Goal: Communication & Community: Ask a question

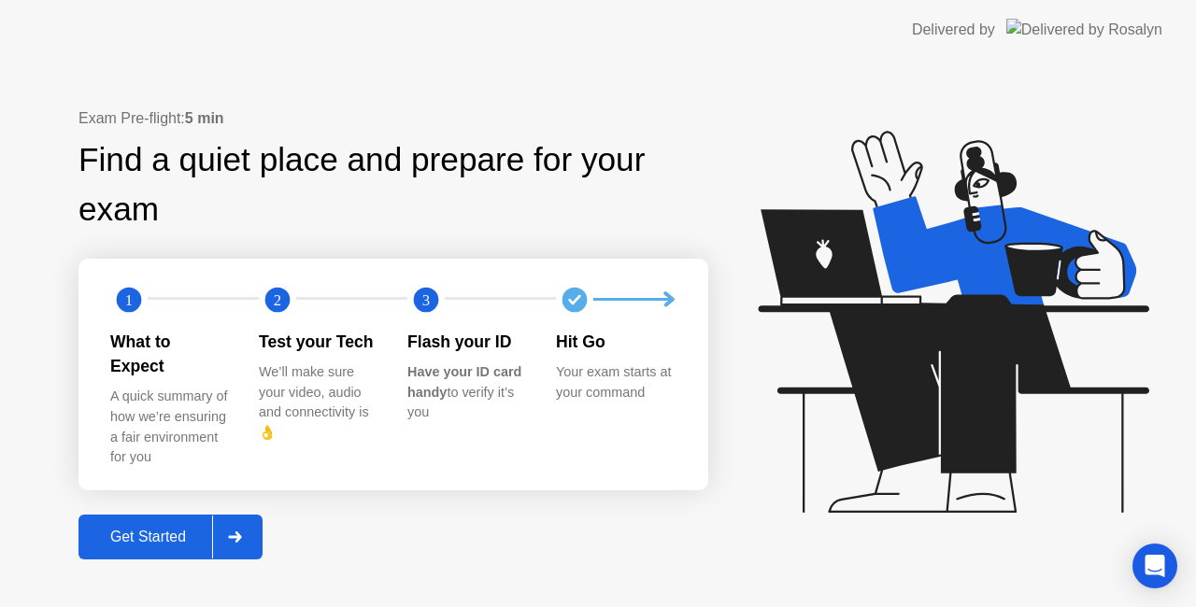
click at [157, 529] on div "Get Started" at bounding box center [148, 537] width 128 height 17
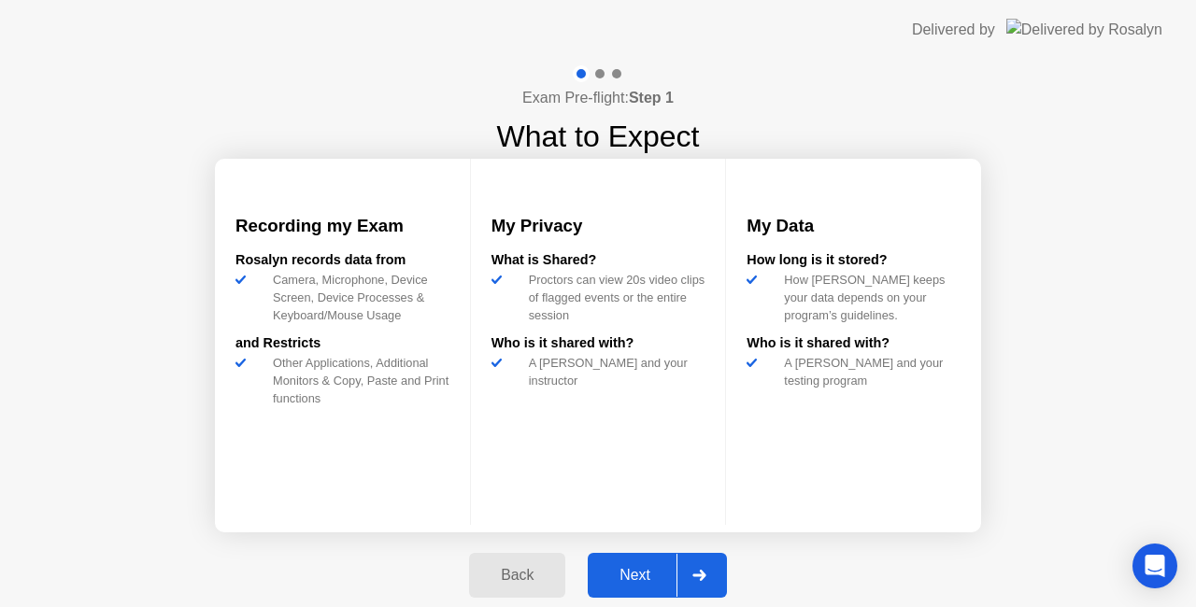
click at [652, 584] on div "Next" at bounding box center [634, 575] width 83 height 17
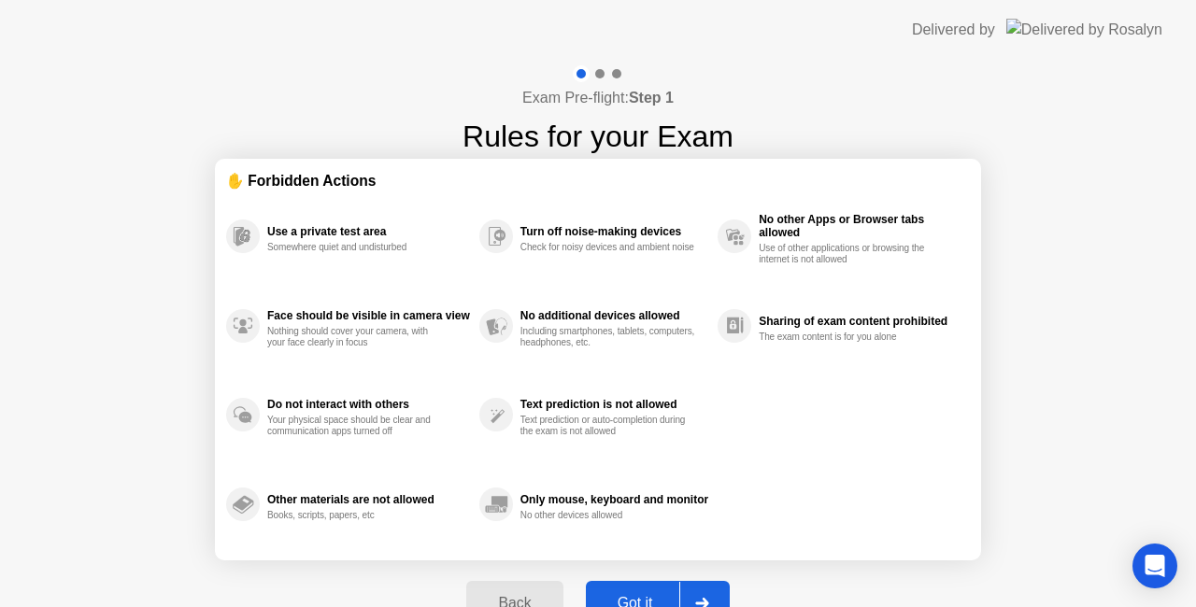
click at [641, 595] on div "Got it" at bounding box center [636, 603] width 88 height 17
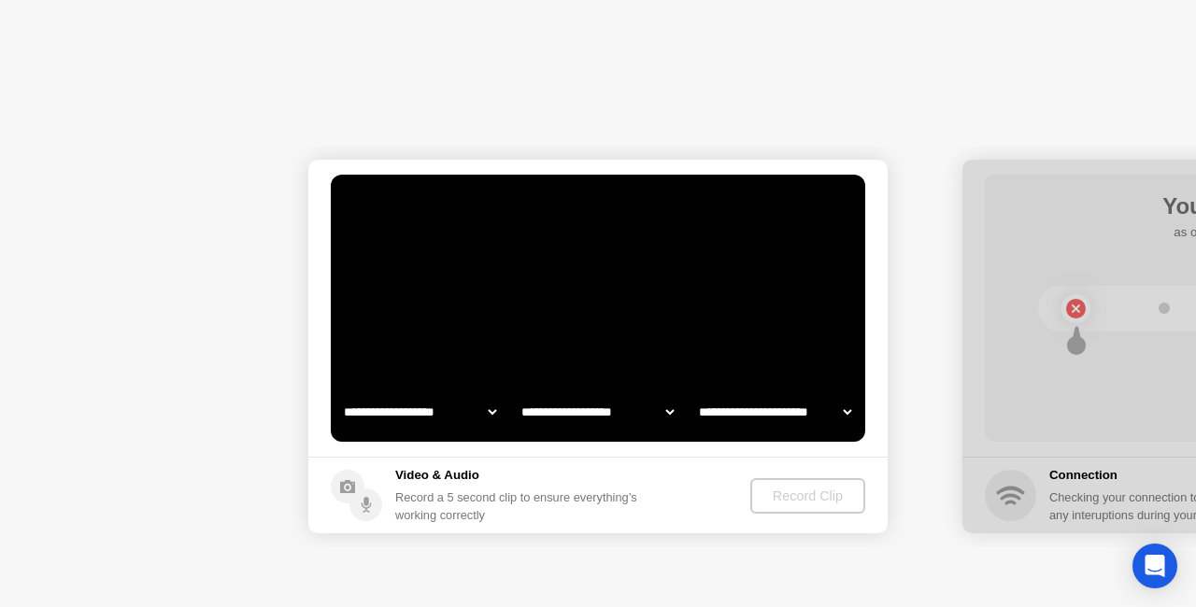
select select "**********"
select select "*******"
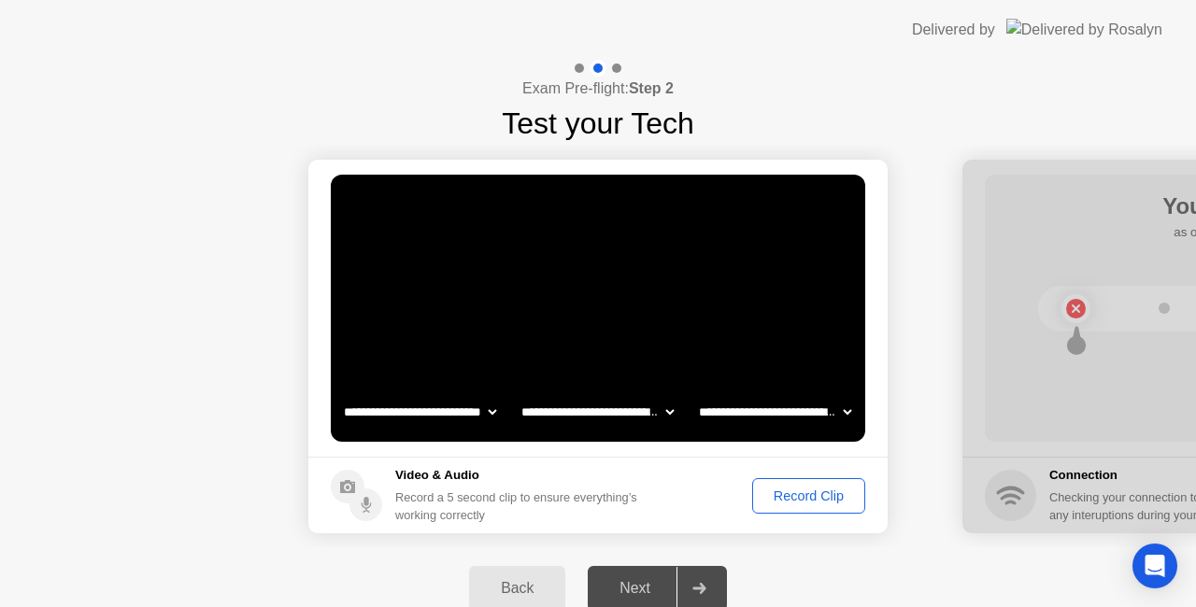
click at [781, 503] on div "Record Clip" at bounding box center [809, 496] width 100 height 15
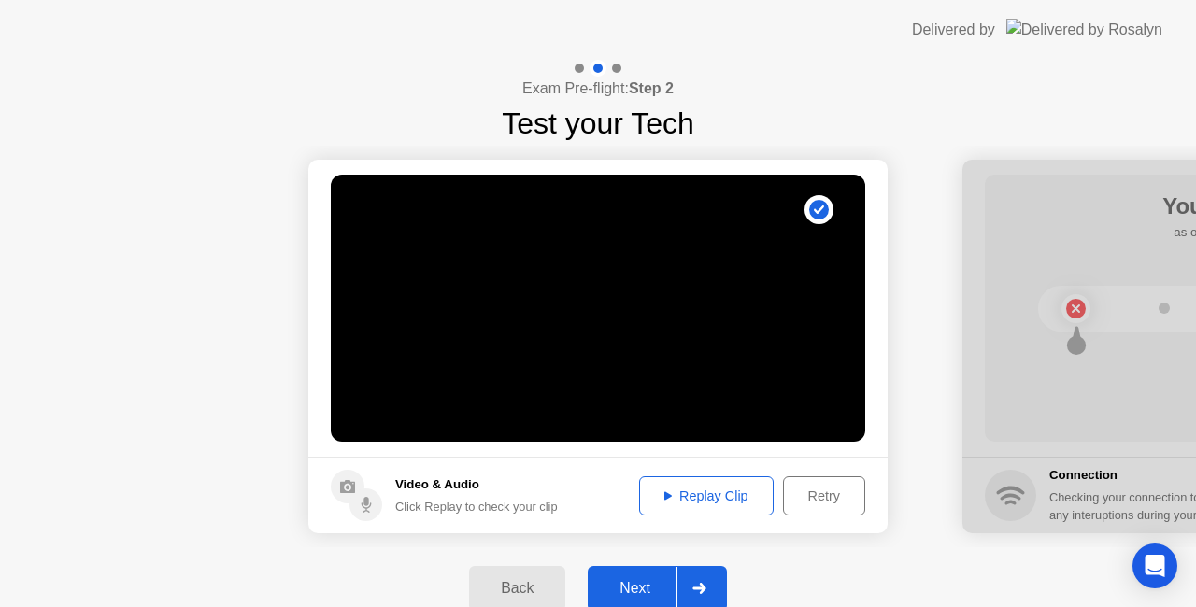
click at [669, 490] on div "Replay Clip" at bounding box center [706, 496] width 121 height 15
click at [633, 583] on div "Next" at bounding box center [634, 588] width 83 height 17
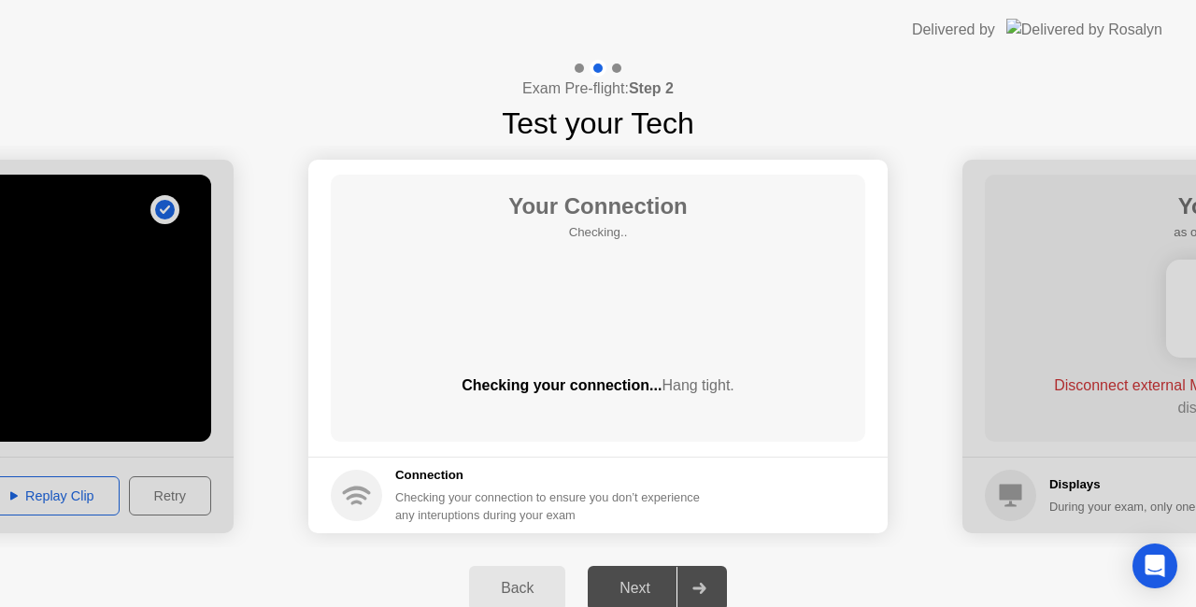
click at [639, 580] on div "Next" at bounding box center [634, 588] width 83 height 17
click at [1146, 567] on icon "Open Intercom Messenger" at bounding box center [1155, 566] width 24 height 24
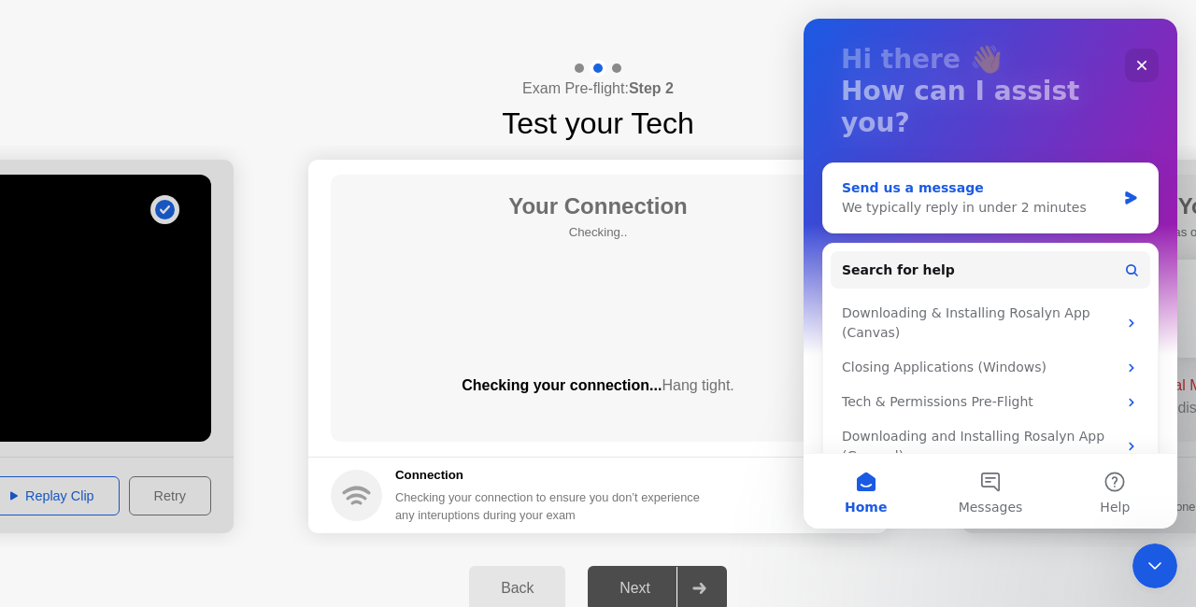
scroll to position [112, 0]
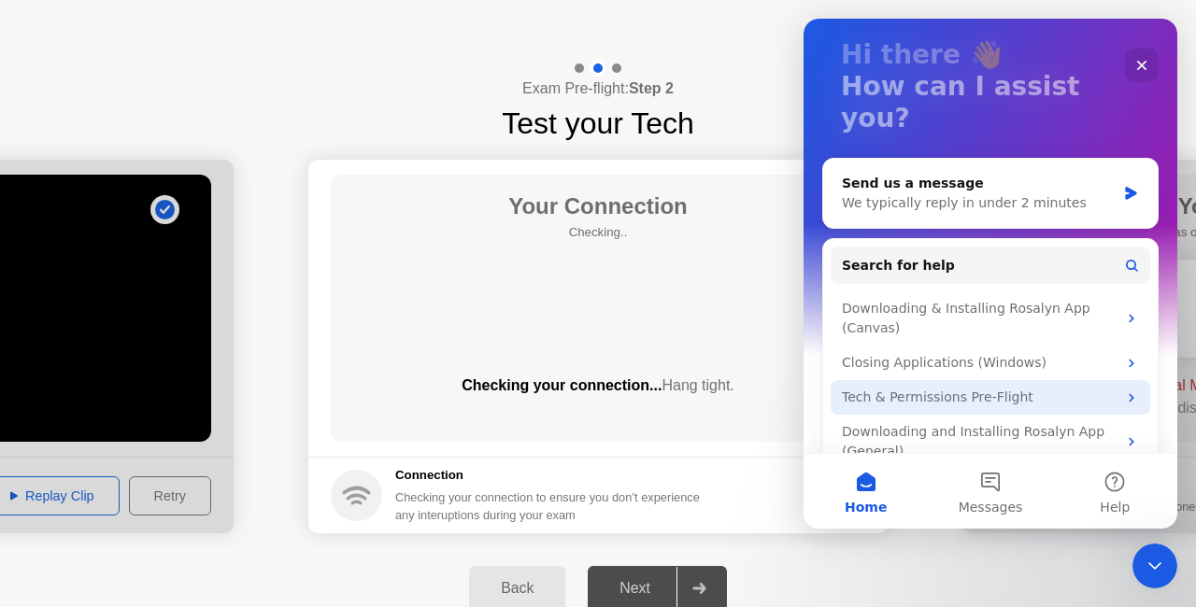
click at [1000, 388] on div "Tech & Permissions Pre-Flight" at bounding box center [979, 398] width 275 height 20
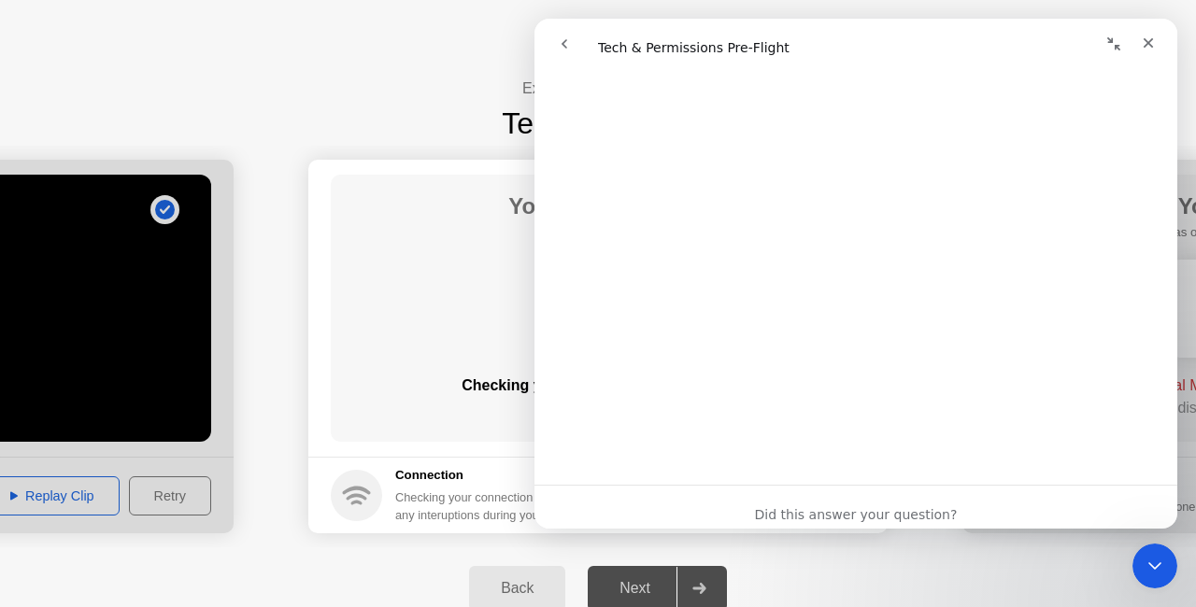
scroll to position [3105, 0]
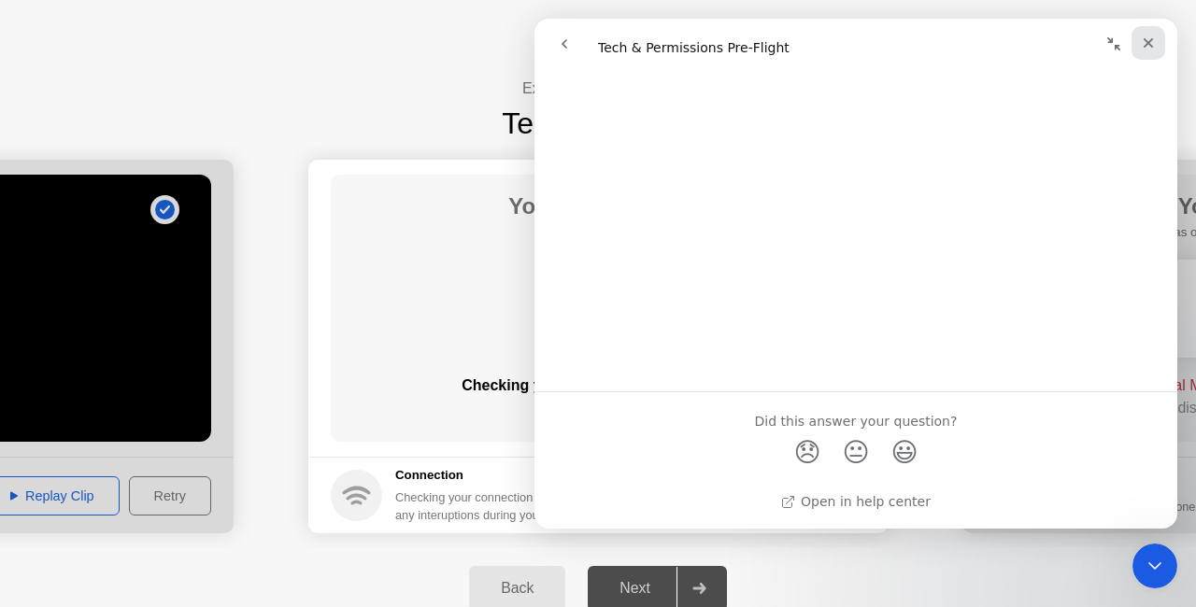
click at [1149, 40] on icon "Close" at bounding box center [1148, 43] width 15 height 15
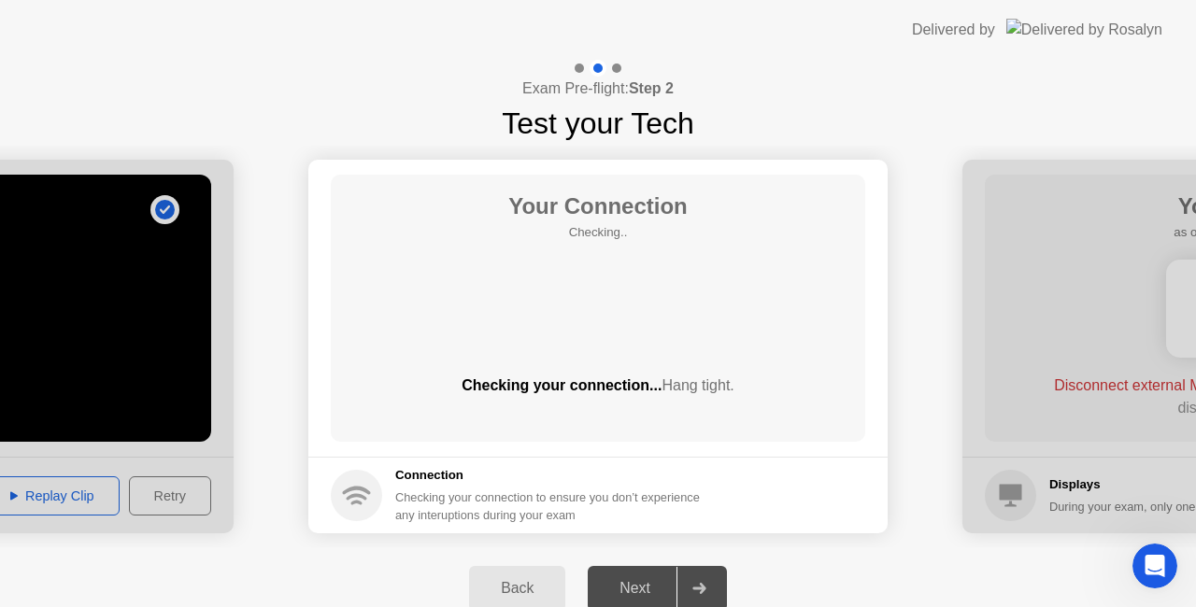
scroll to position [0, 0]
click at [1152, 571] on icon "Open Intercom Messenger" at bounding box center [1152, 564] width 31 height 31
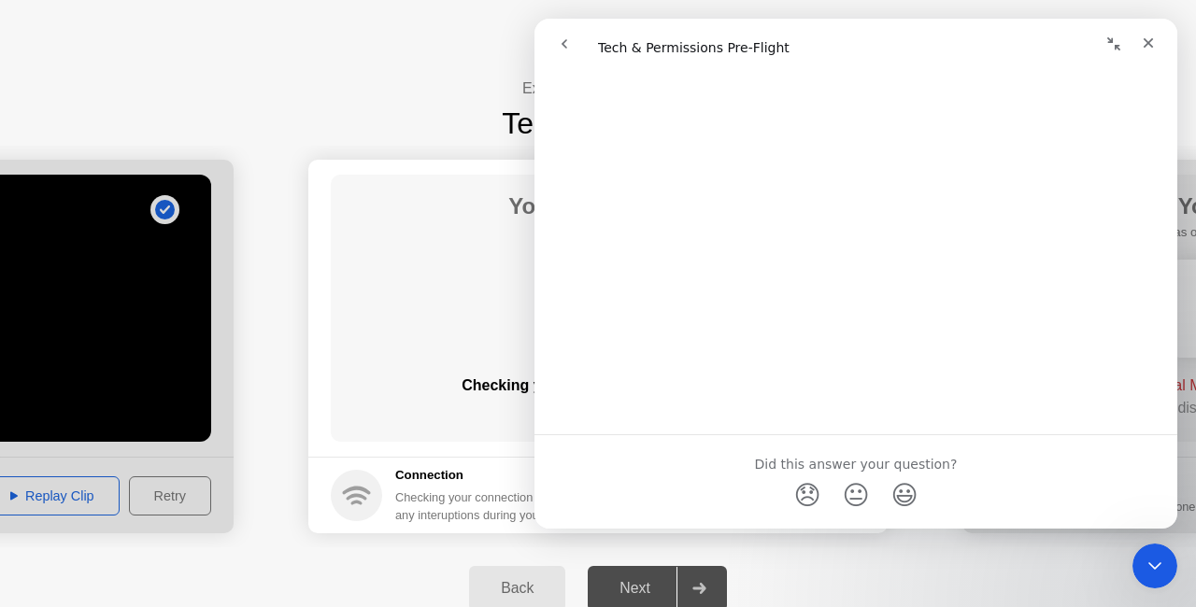
scroll to position [3105, 0]
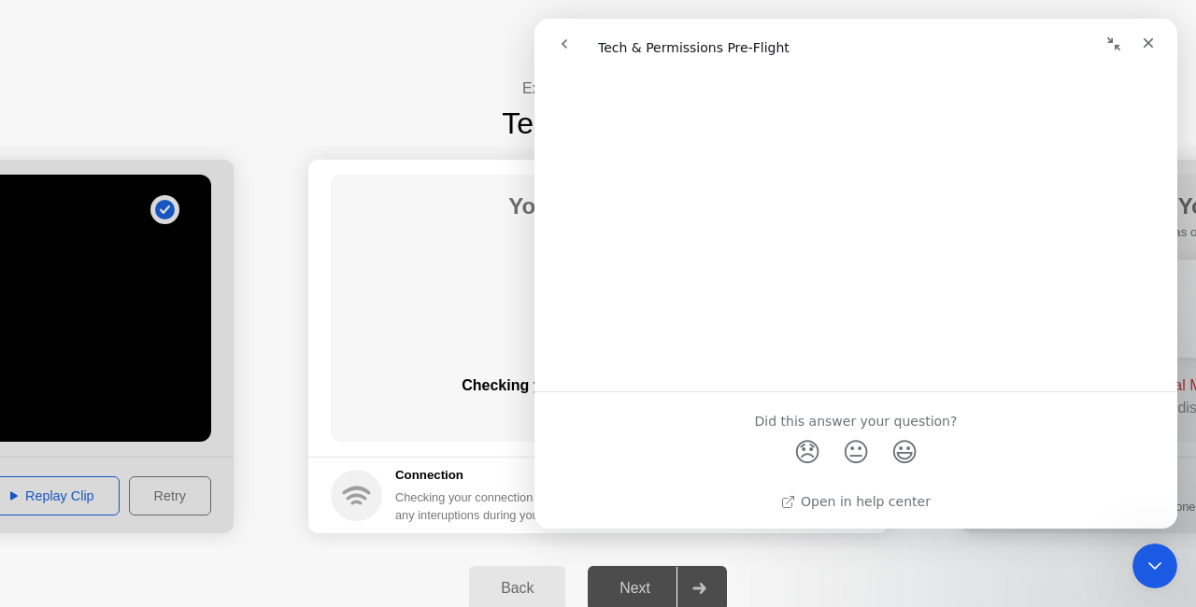
click at [432, 118] on div "Exam Pre-flight: Step 2 Test your Tech" at bounding box center [598, 103] width 1196 height 86
click at [1138, 48] on div "Close" at bounding box center [1149, 43] width 34 height 34
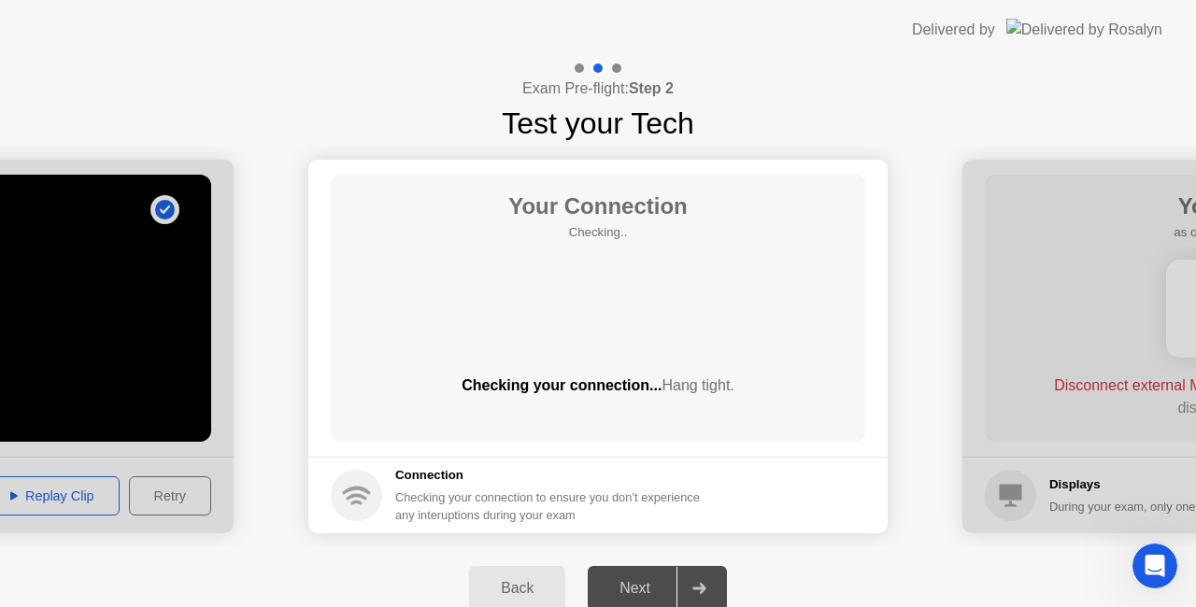
click at [645, 587] on div "Next" at bounding box center [634, 588] width 83 height 17
click at [1134, 553] on div "Open Intercom Messenger" at bounding box center [1152, 564] width 62 height 62
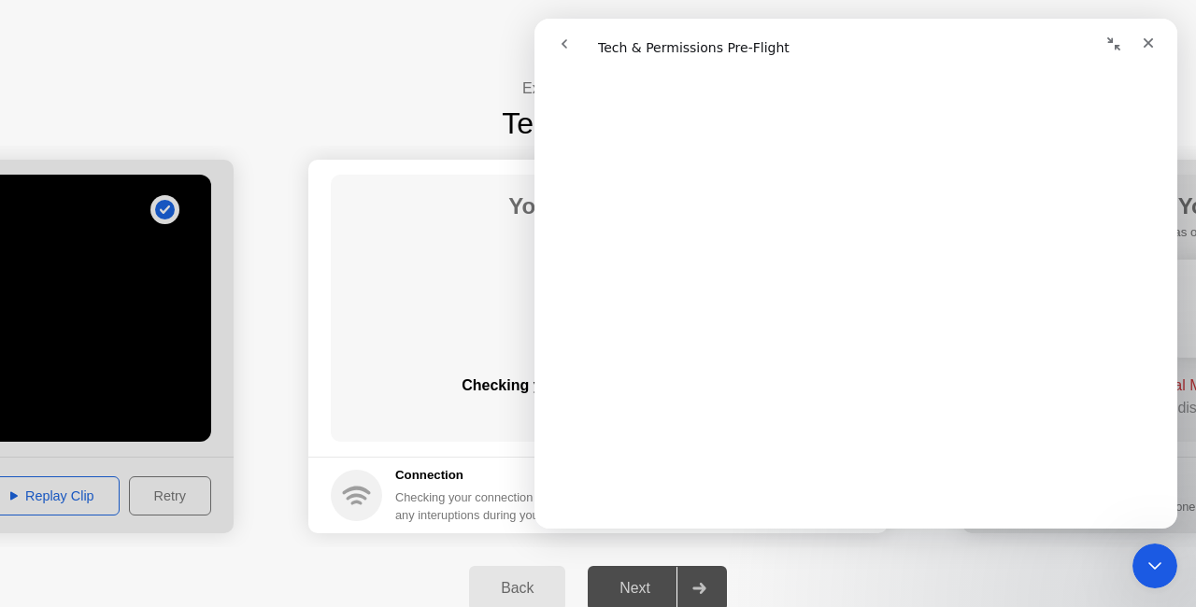
scroll to position [1609, 0]
click at [568, 45] on icon "go back" at bounding box center [564, 43] width 15 height 15
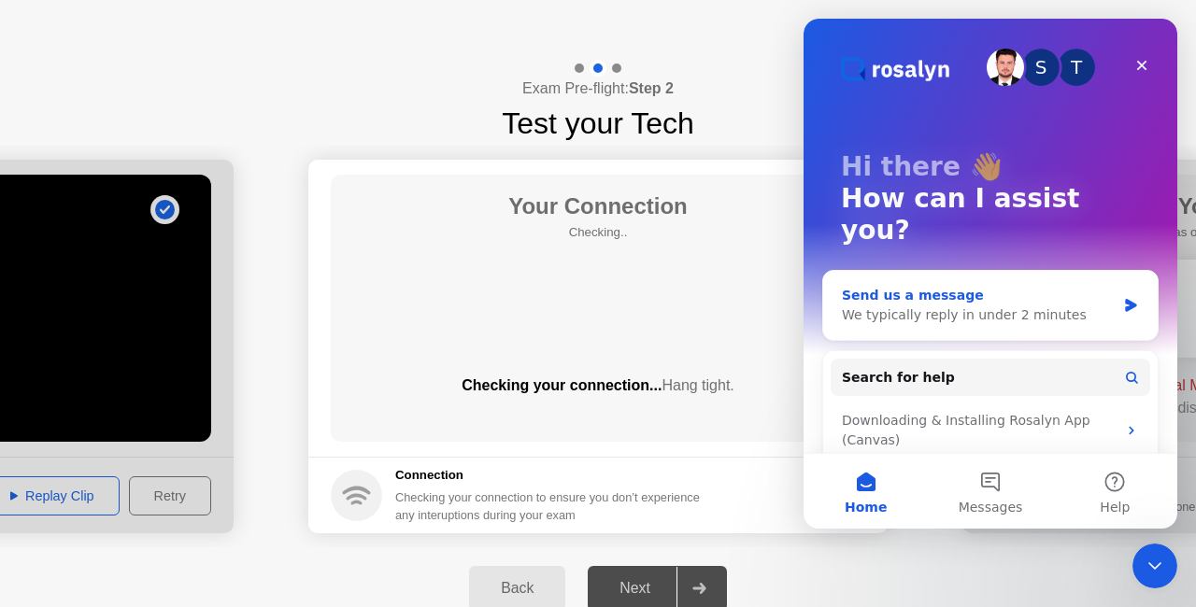
click at [959, 306] on div "We typically reply in under 2 minutes" at bounding box center [979, 316] width 274 height 20
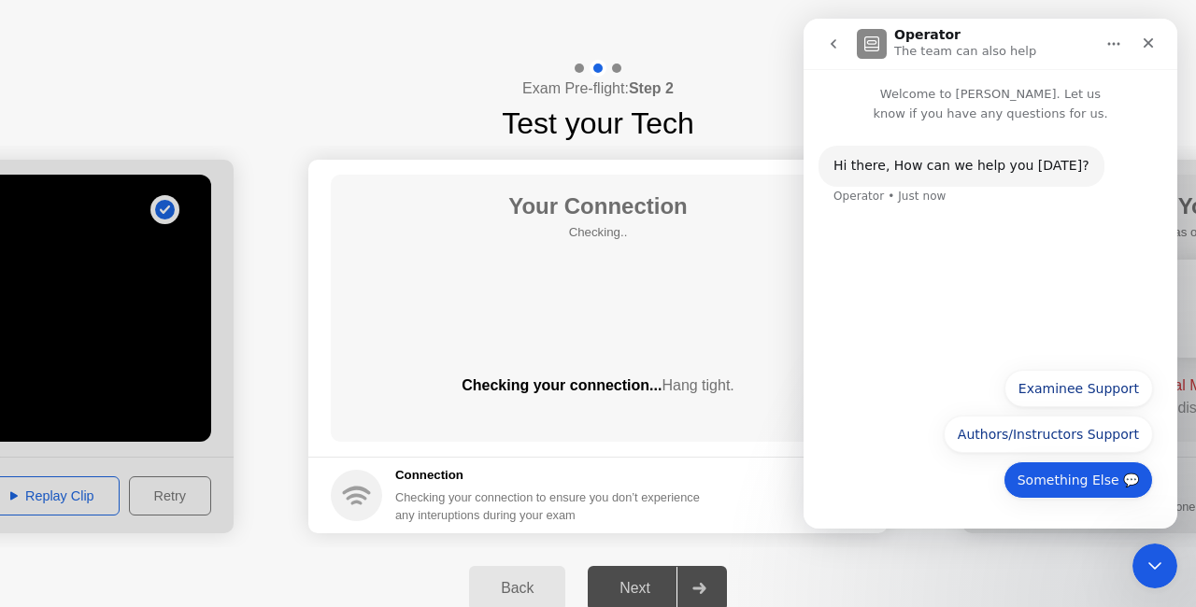
click at [1050, 481] on button "Something Else 💬" at bounding box center [1079, 480] width 150 height 37
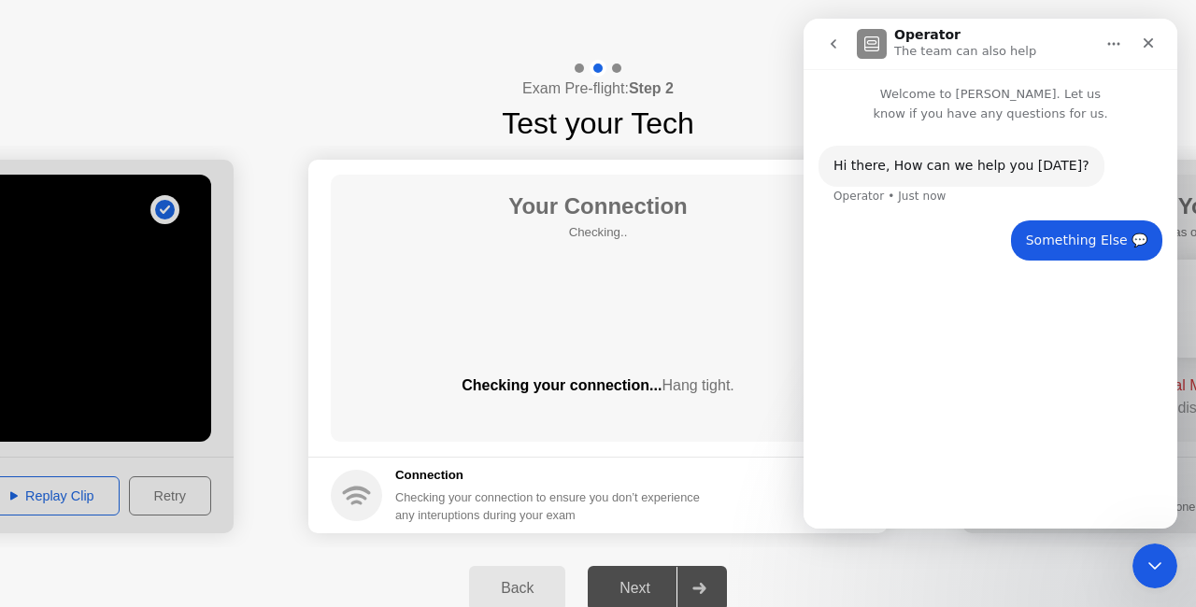
click at [981, 165] on div "Hi ​there, How can we help you [DATE]?" at bounding box center [962, 166] width 256 height 19
click at [917, 482] on div "Hi ​there, How can we help you [DATE]? Operator • Just now Something Else 💬 • J…" at bounding box center [991, 318] width 374 height 390
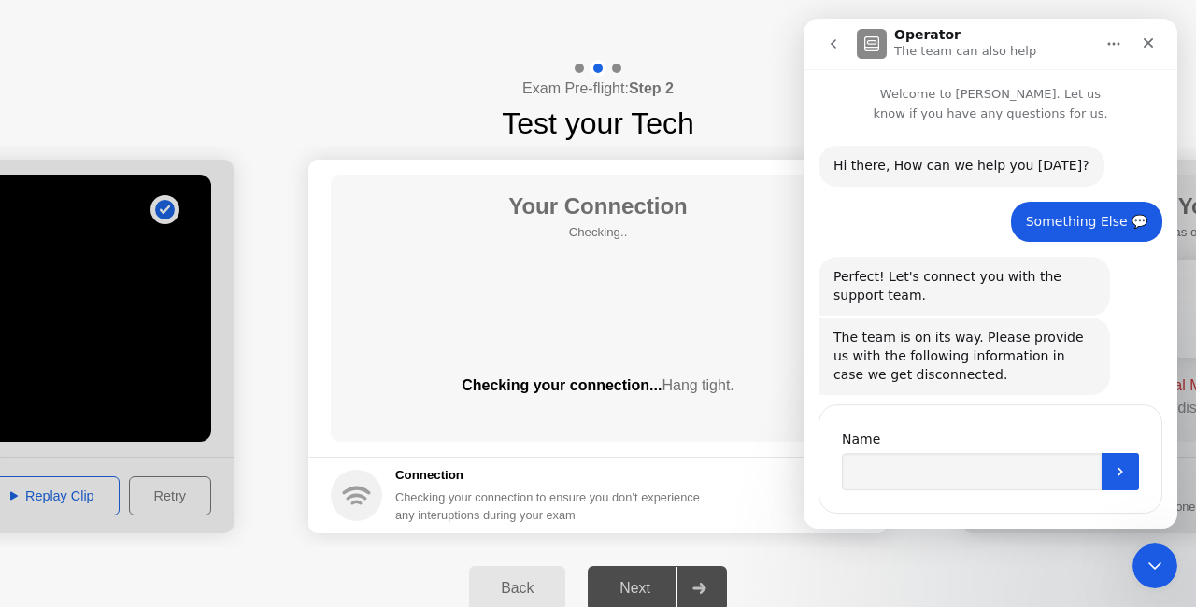
scroll to position [34, 0]
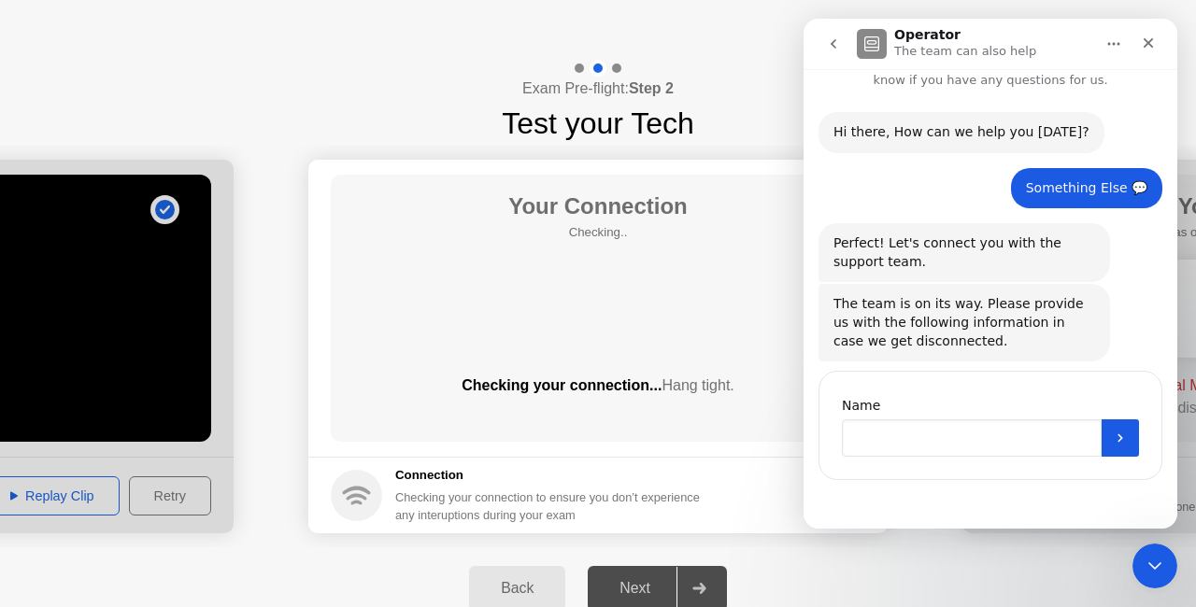
click at [903, 430] on input "Name" at bounding box center [972, 438] width 260 height 37
type input "**********"
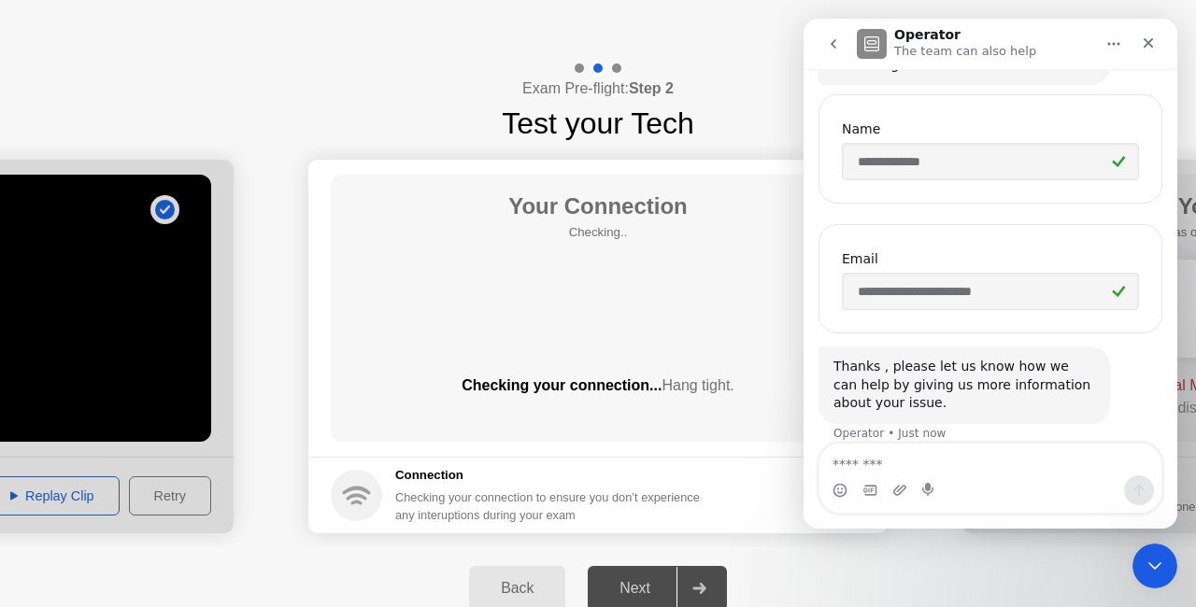
scroll to position [327, 0]
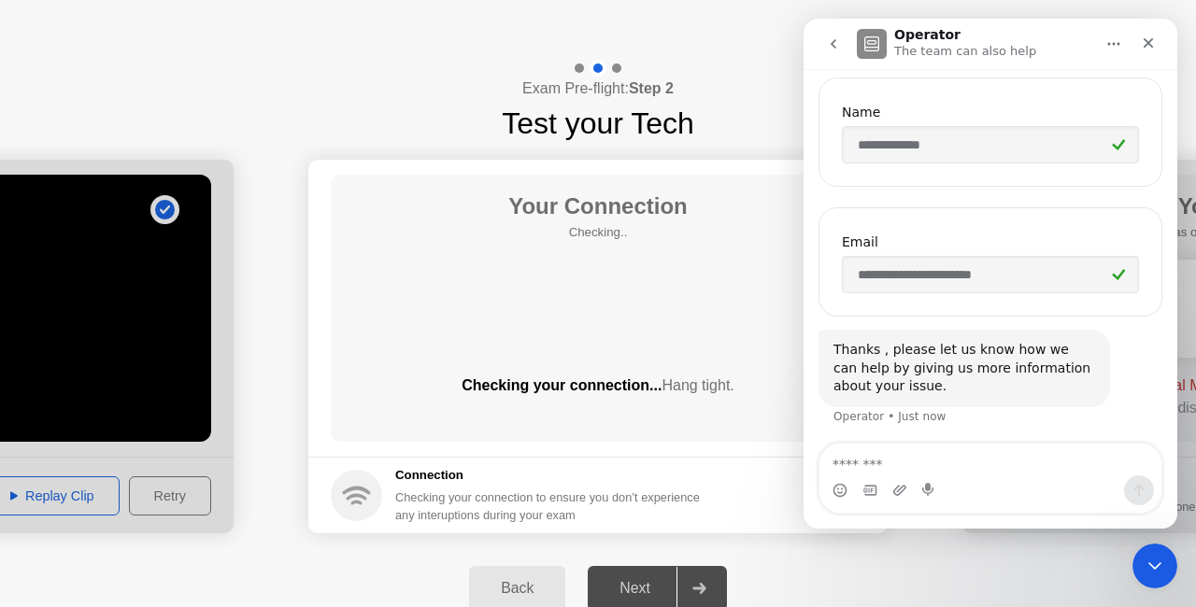
click at [861, 454] on textarea "Message…" at bounding box center [991, 460] width 342 height 32
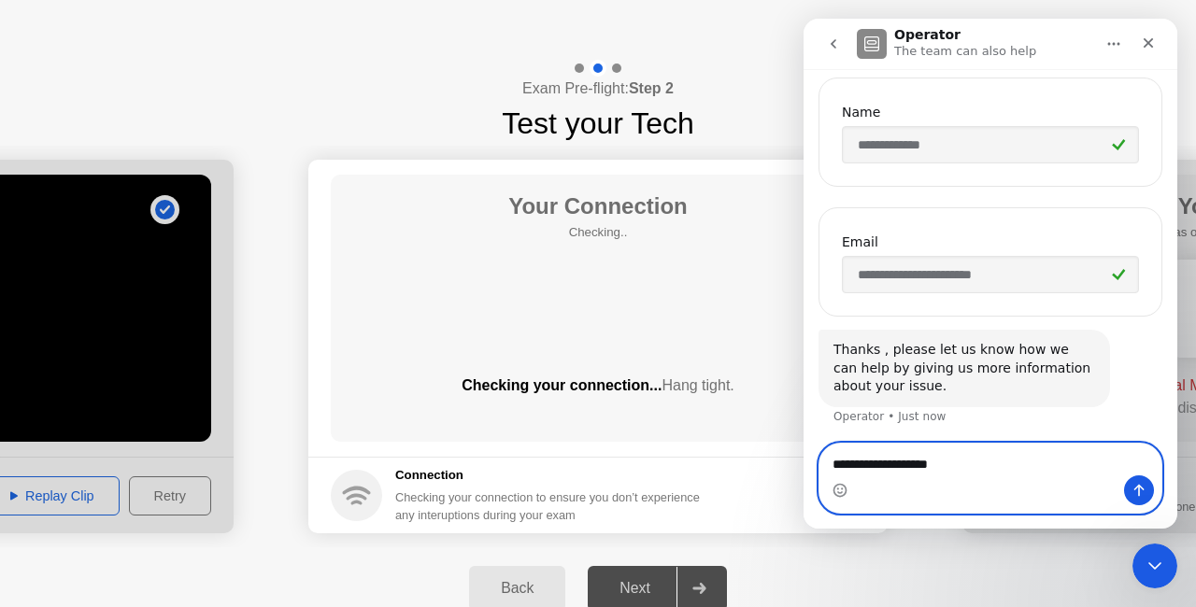
drag, startPoint x: 861, startPoint y: 454, endPoint x: 830, endPoint y: 465, distance: 32.8
click at [830, 465] on textarea "**********" at bounding box center [991, 460] width 343 height 32
click at [955, 465] on textarea "**********" at bounding box center [991, 460] width 343 height 32
type textarea "**********"
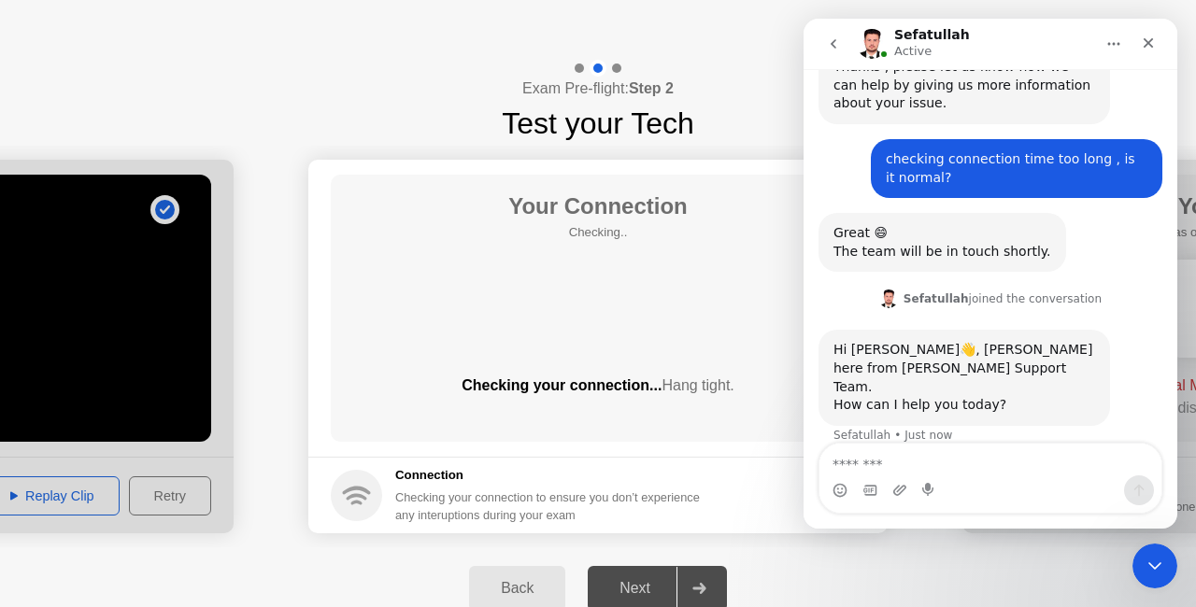
scroll to position [611, 0]
drag, startPoint x: 1146, startPoint y: 560, endPoint x: 1134, endPoint y: 560, distance: 12.1
click at [1146, 560] on icon "Close Intercom Messenger" at bounding box center [1152, 563] width 13 height 7
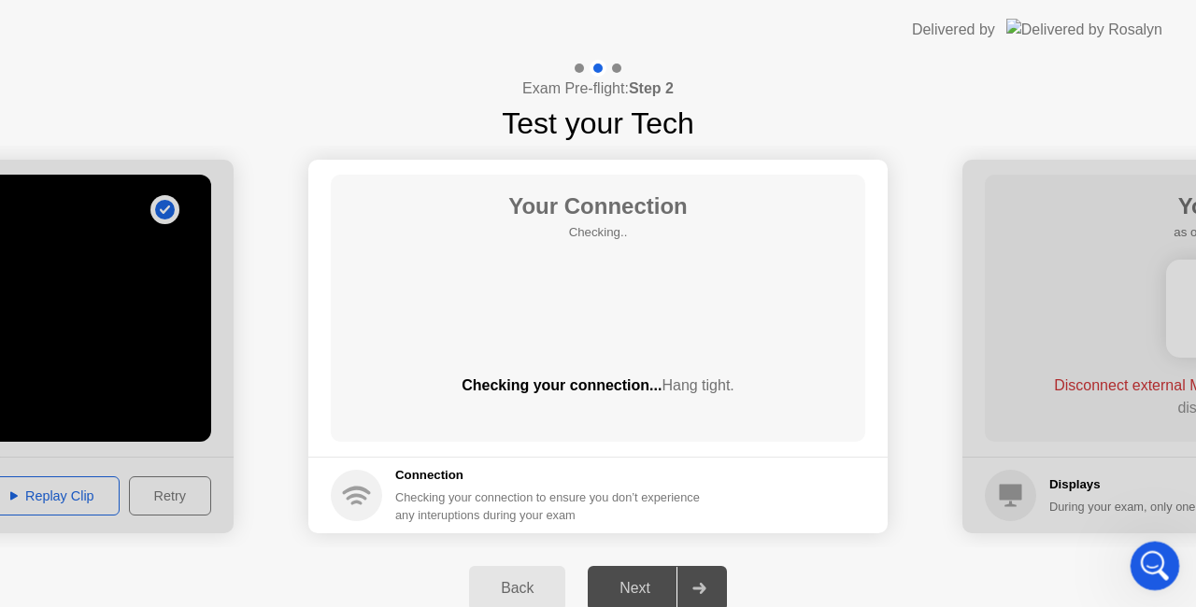
click at [1140, 563] on icon "Open Intercom Messenger" at bounding box center [1152, 564] width 31 height 31
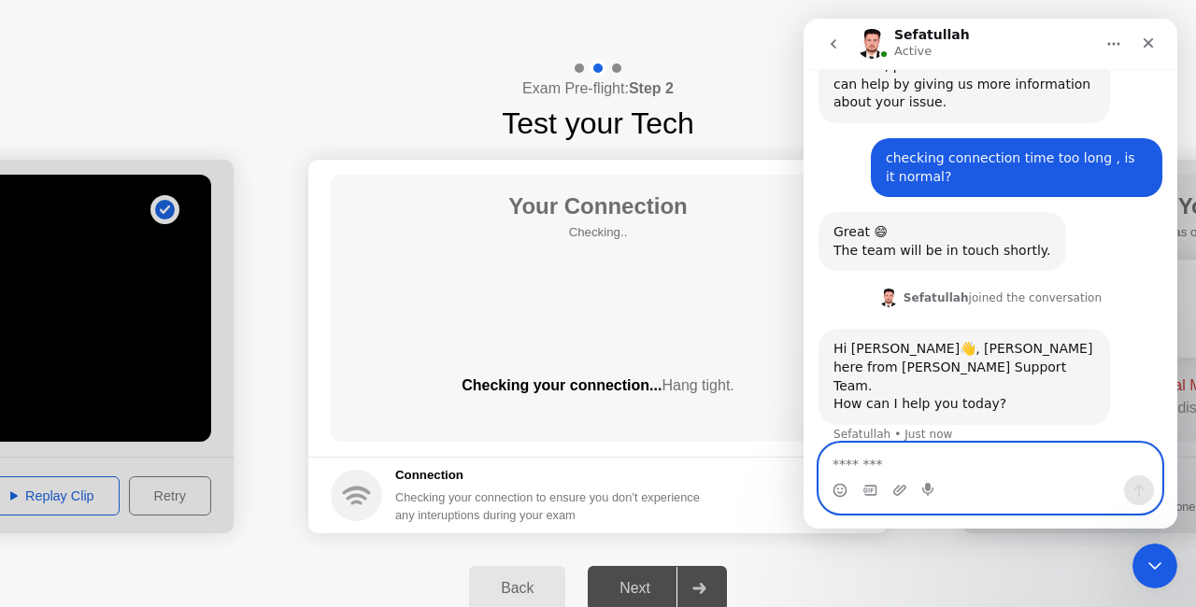
paste textarea "**********"
type textarea "*"
type textarea "**********"
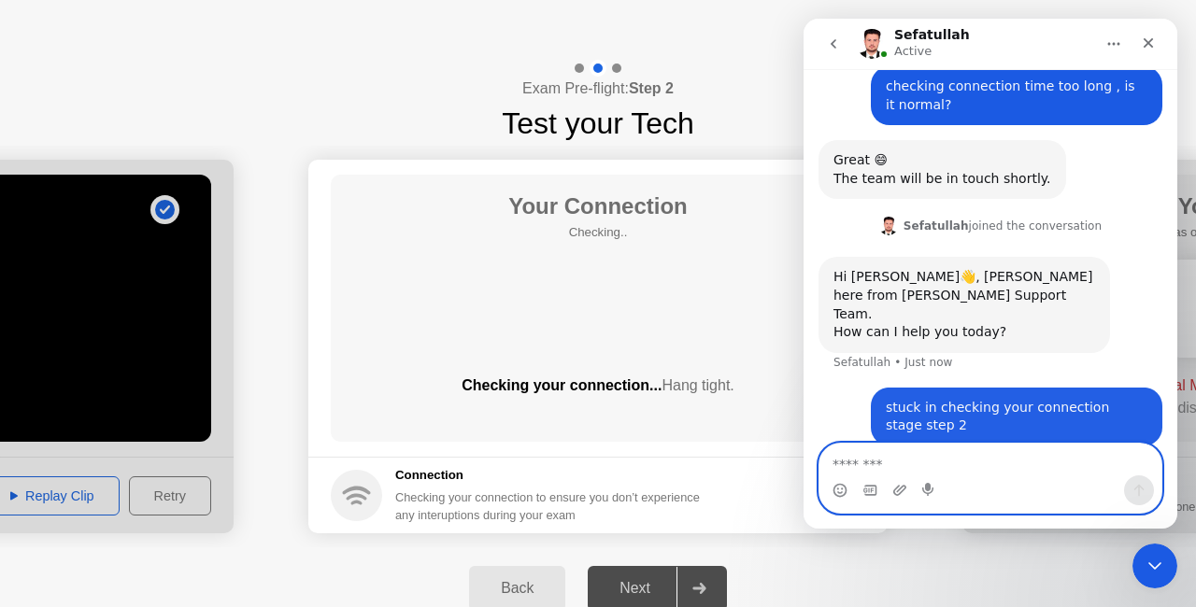
scroll to position [685, 0]
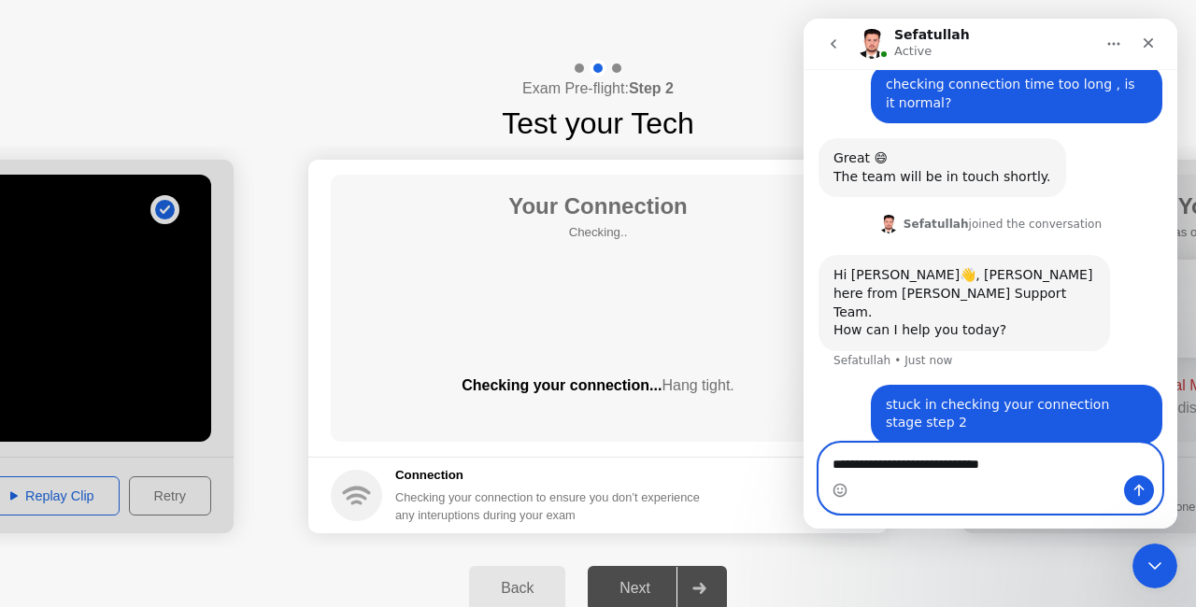
click at [862, 464] on textarea "**********" at bounding box center [991, 460] width 343 height 32
type textarea "**********"
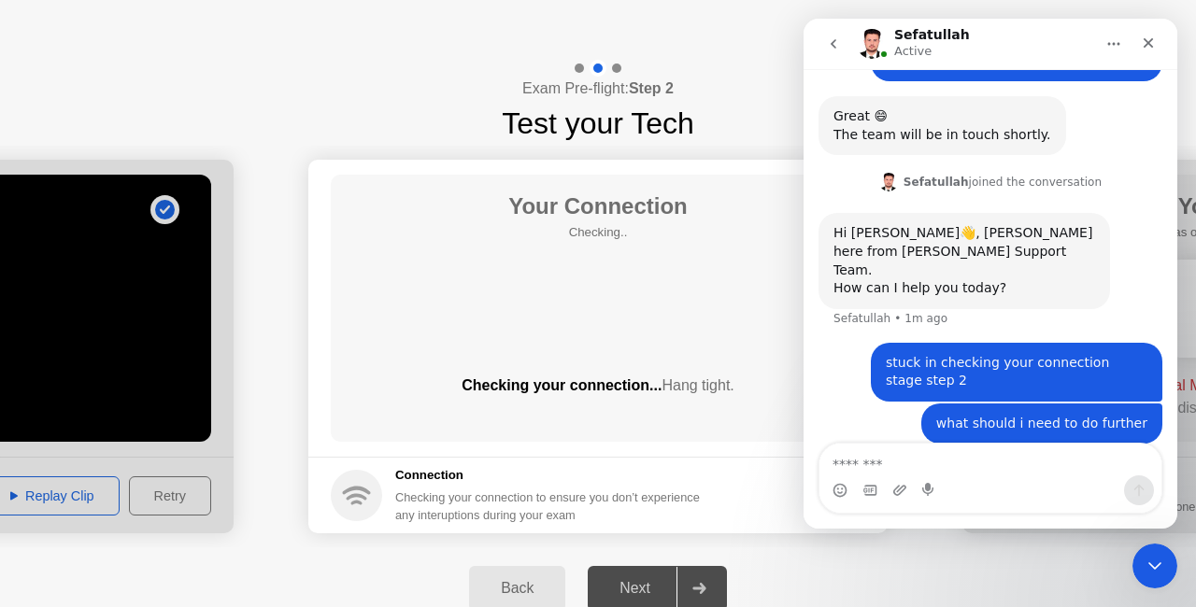
click at [478, 248] on div "Your Connection Checking.. Checking your connection... Hang tight." at bounding box center [598, 308] width 535 height 267
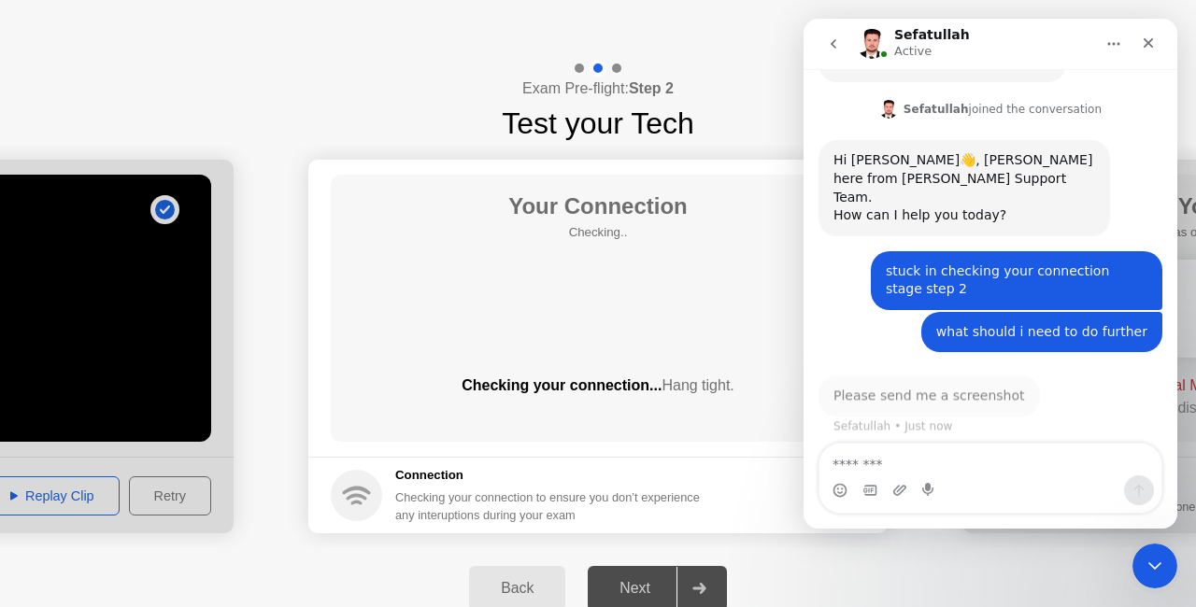
scroll to position [783, 0]
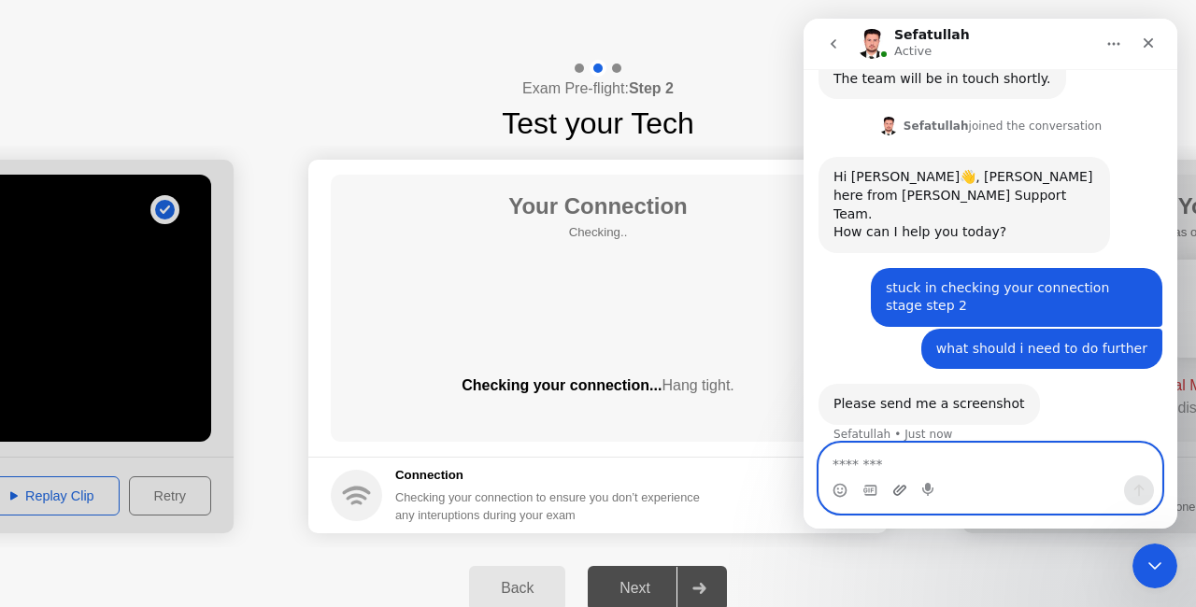
click at [899, 491] on icon "Upload attachment" at bounding box center [899, 490] width 15 height 15
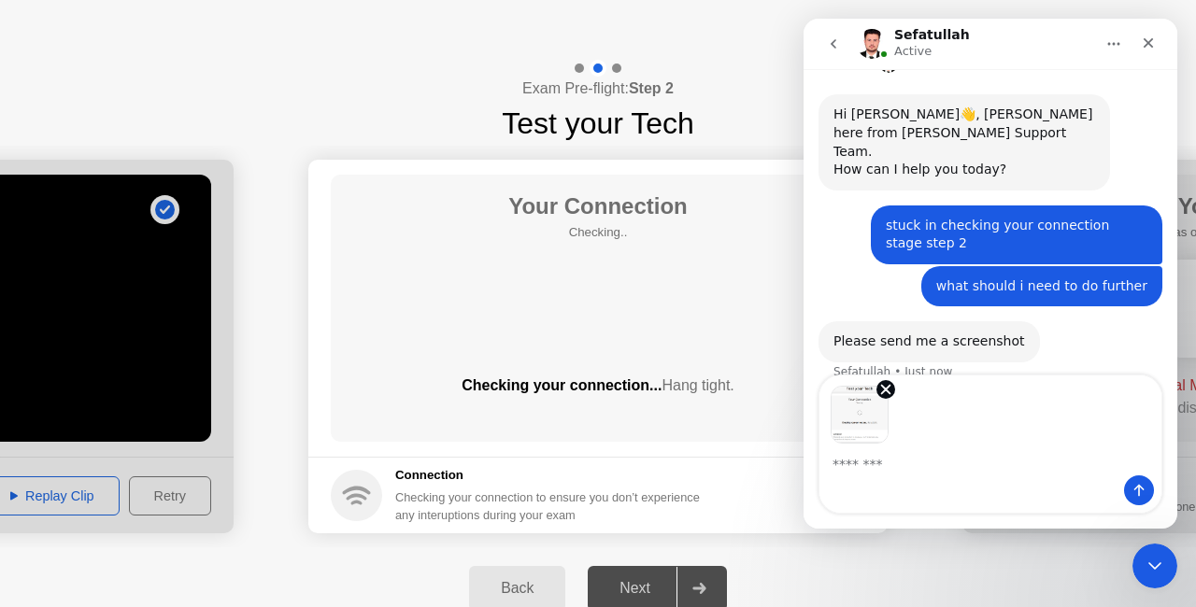
scroll to position [851, 0]
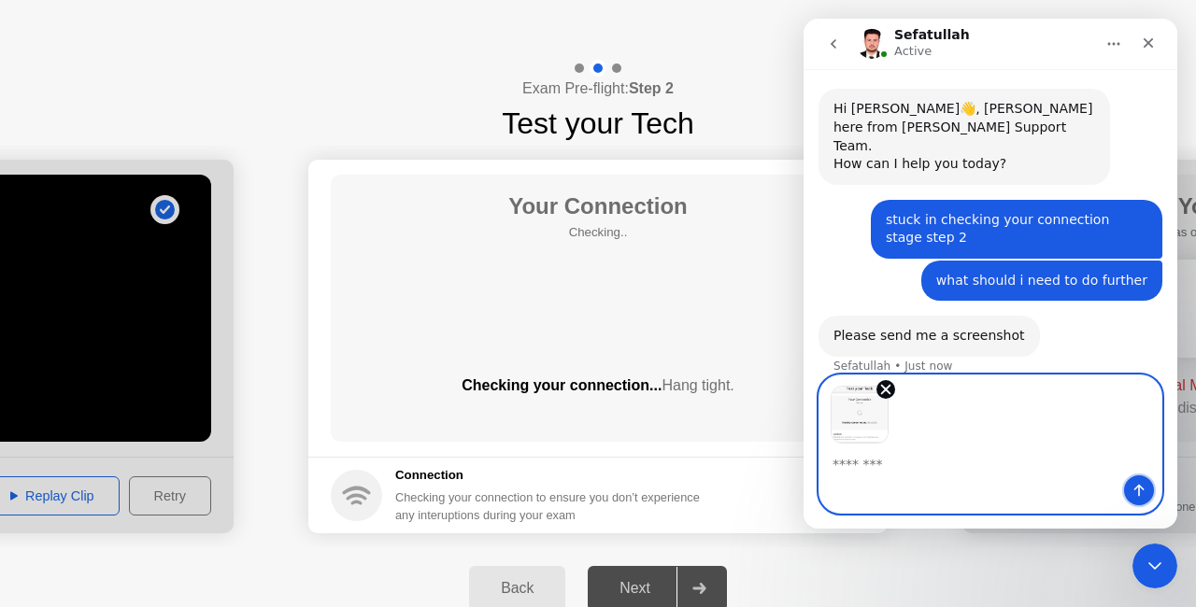
click at [1137, 495] on icon "Send a message…" at bounding box center [1139, 490] width 15 height 15
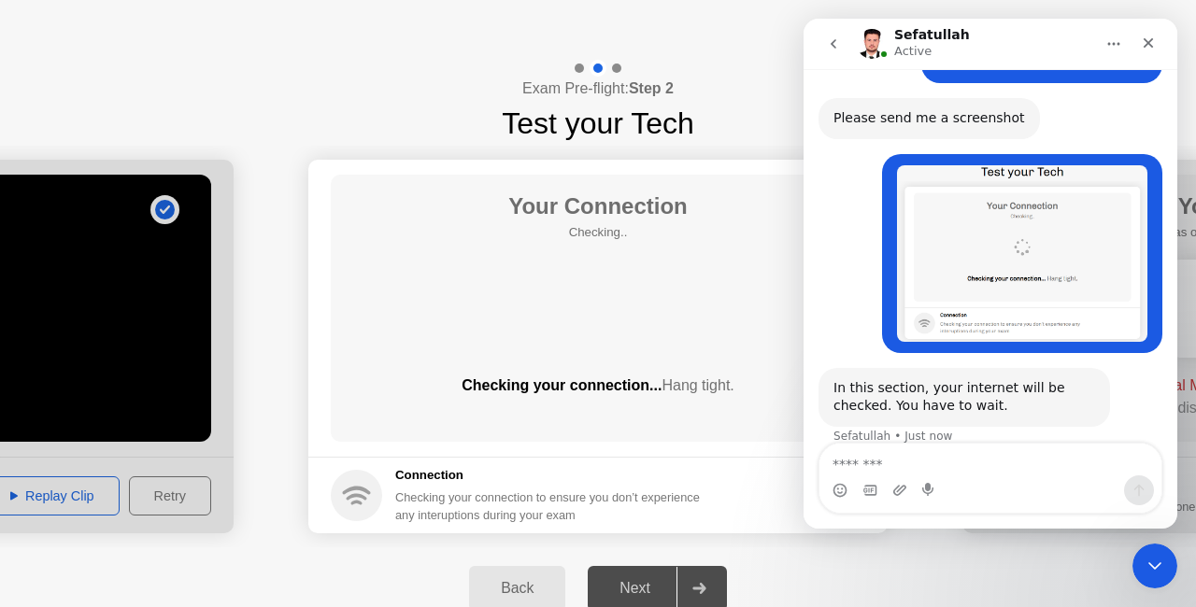
scroll to position [1071, 0]
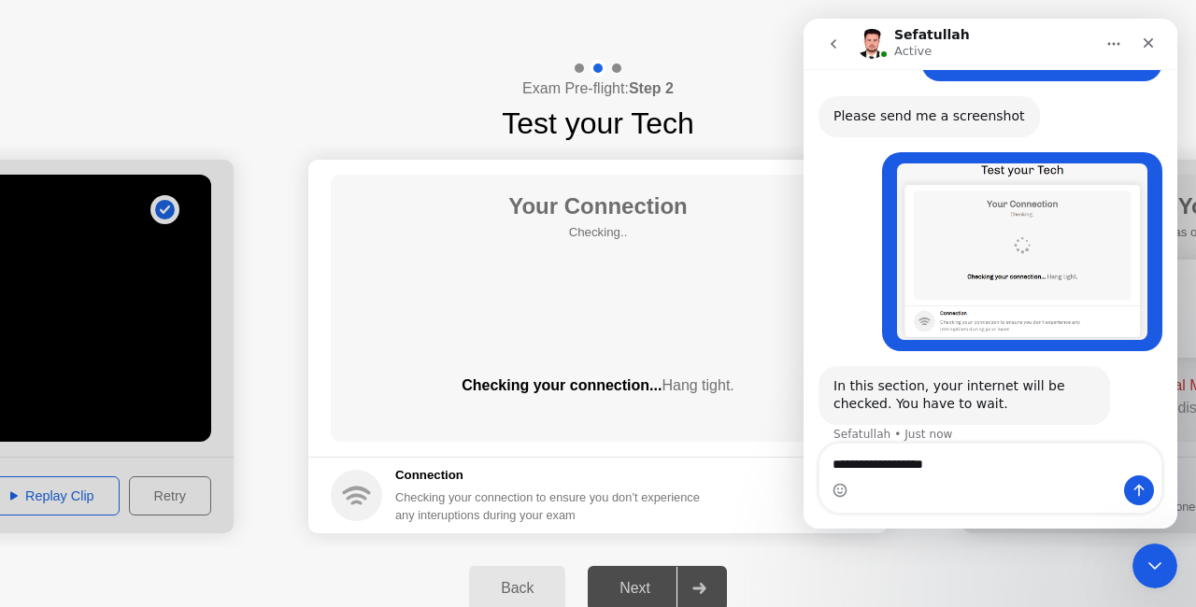
type textarea "**********"
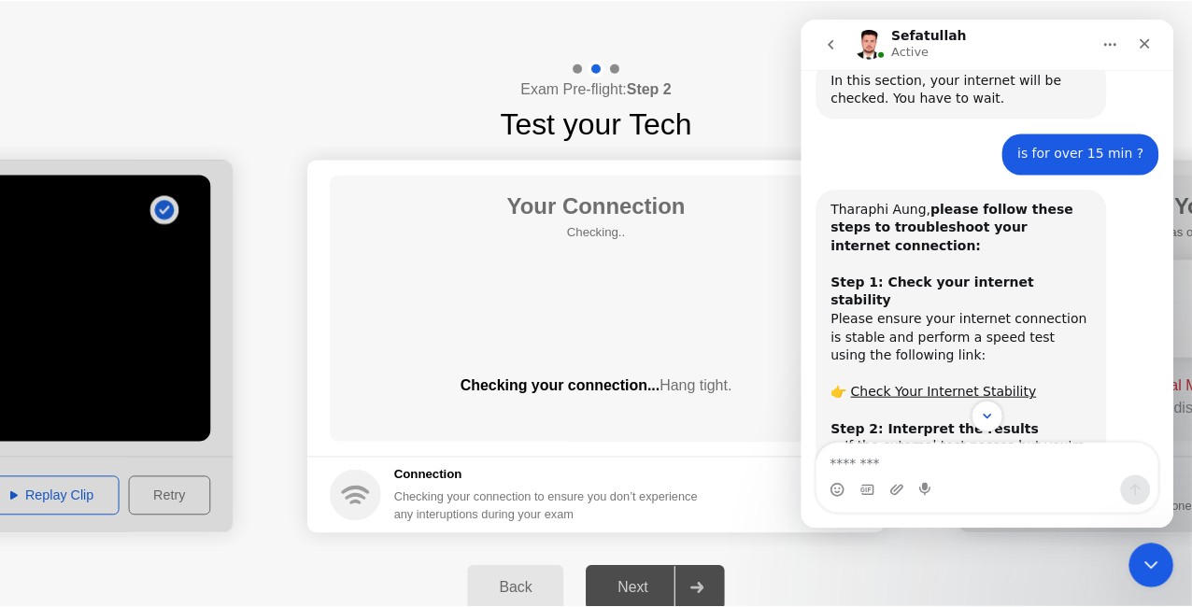
scroll to position [1392, 0]
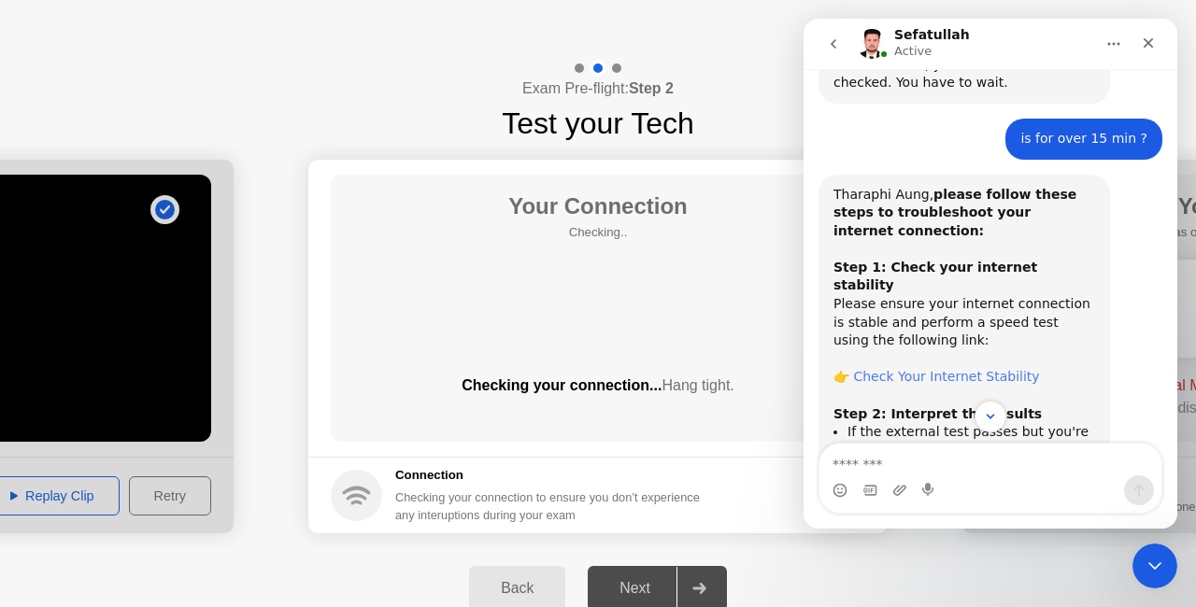
click at [895, 369] on link "Check Your Internet Stability" at bounding box center [946, 376] width 186 height 15
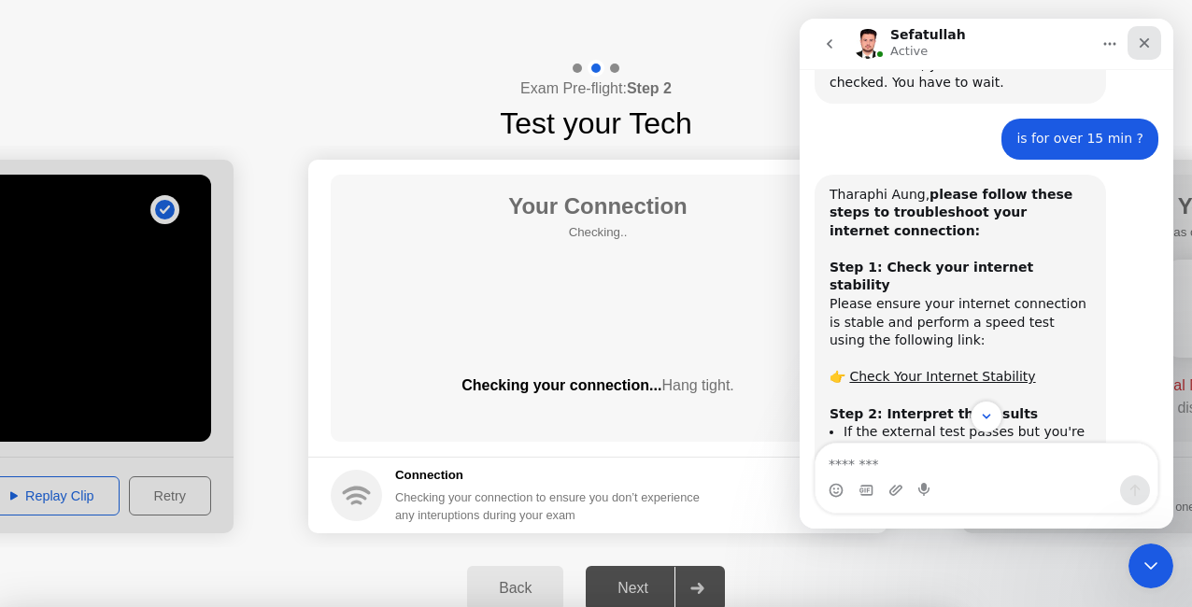
click at [1138, 47] on icon "Close" at bounding box center [1144, 43] width 15 height 15
